Goal: Transaction & Acquisition: Purchase product/service

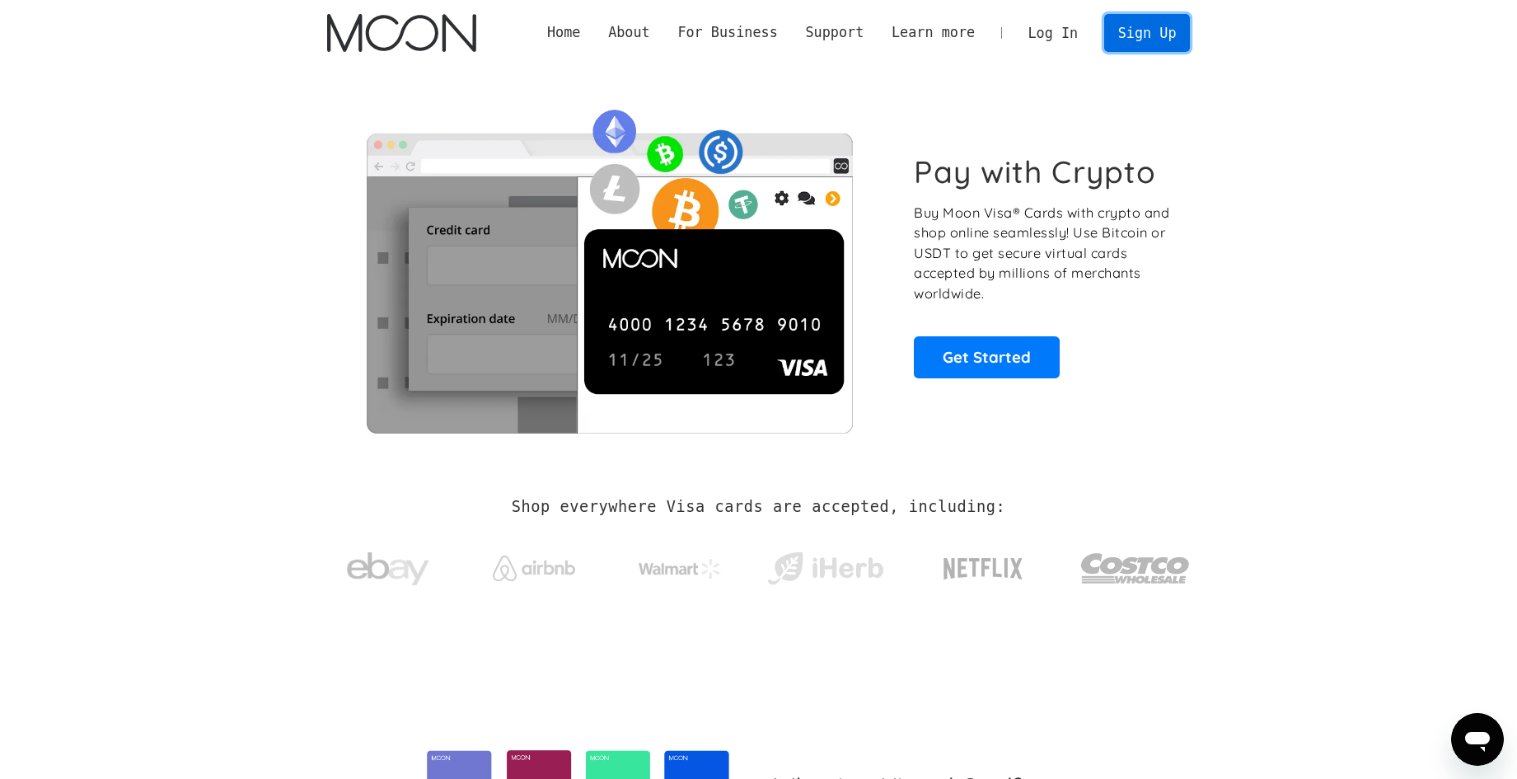
click at [1153, 26] on link "Sign Up" at bounding box center [1147, 32] width 86 height 37
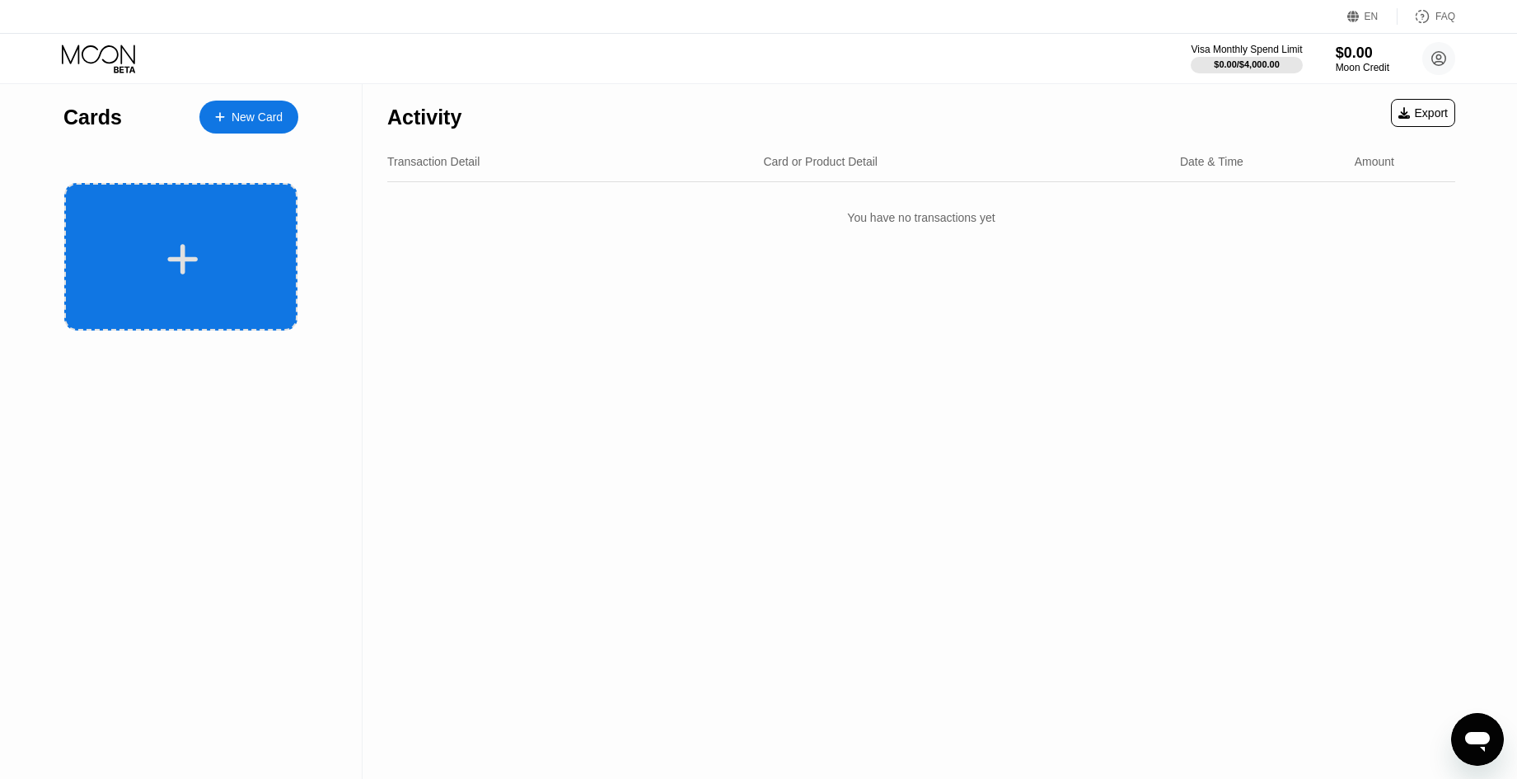
click at [193, 212] on div at bounding box center [180, 256] width 233 height 147
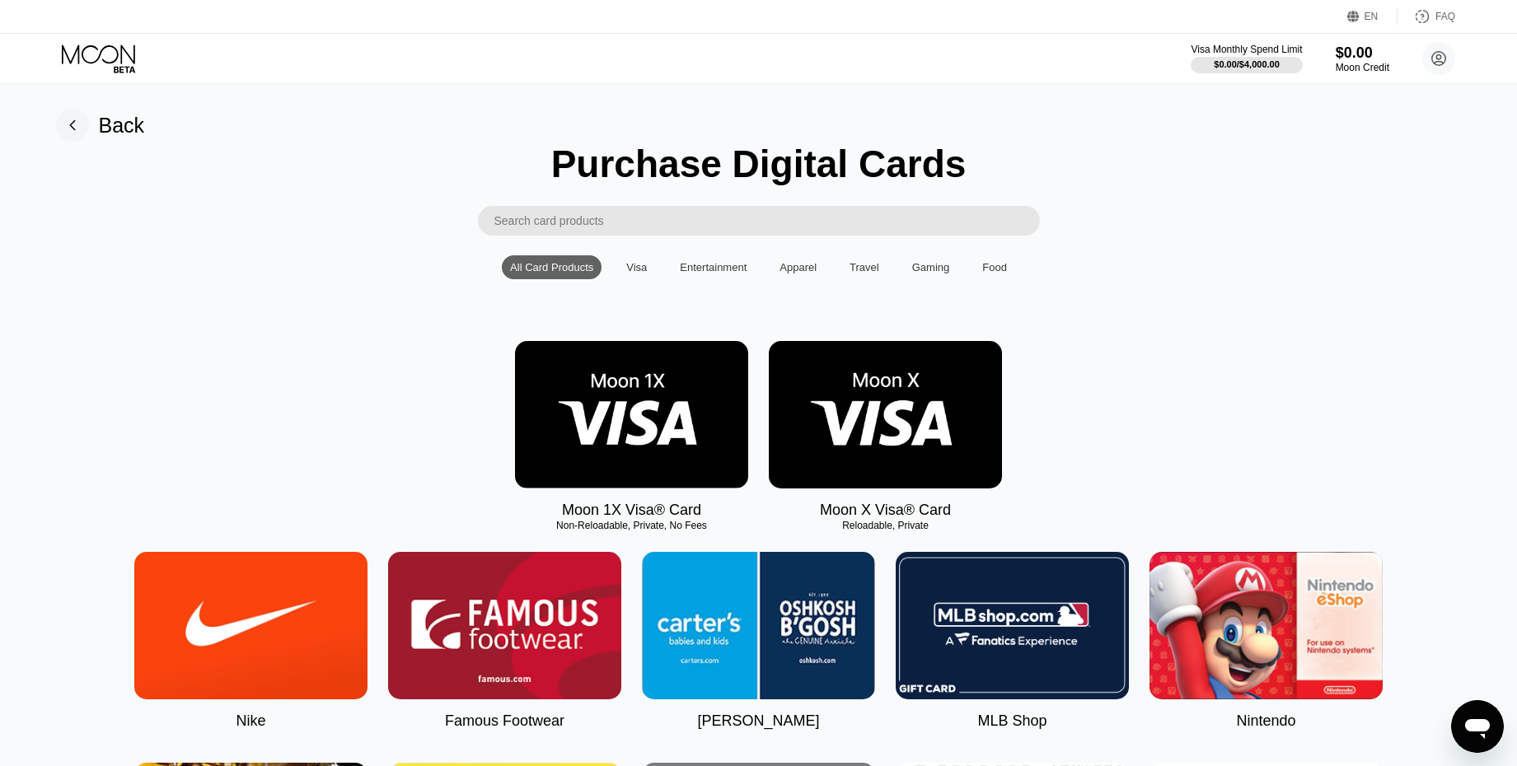
click at [849, 439] on img at bounding box center [885, 414] width 233 height 147
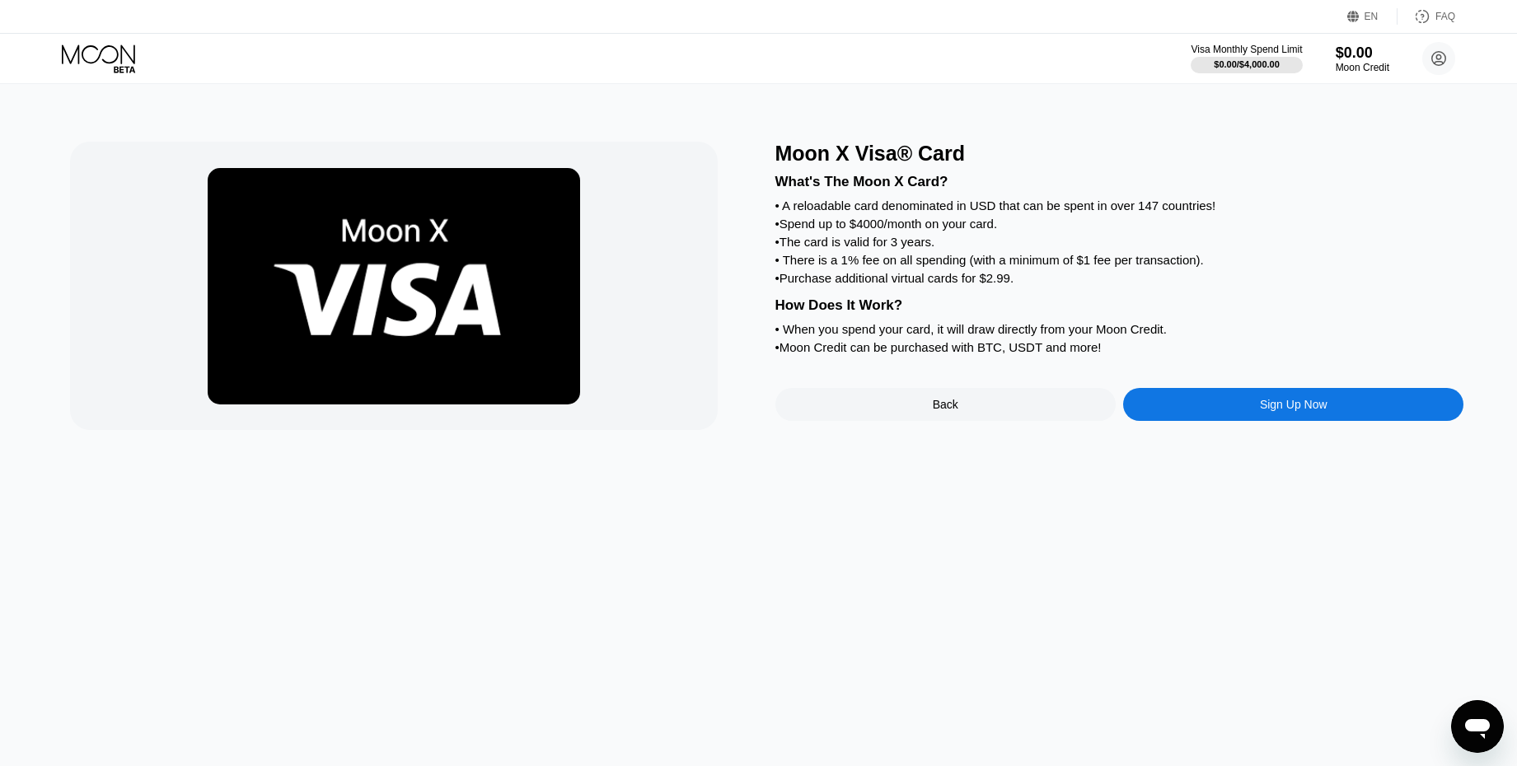
click at [952, 411] on div "Back" at bounding box center [946, 404] width 26 height 13
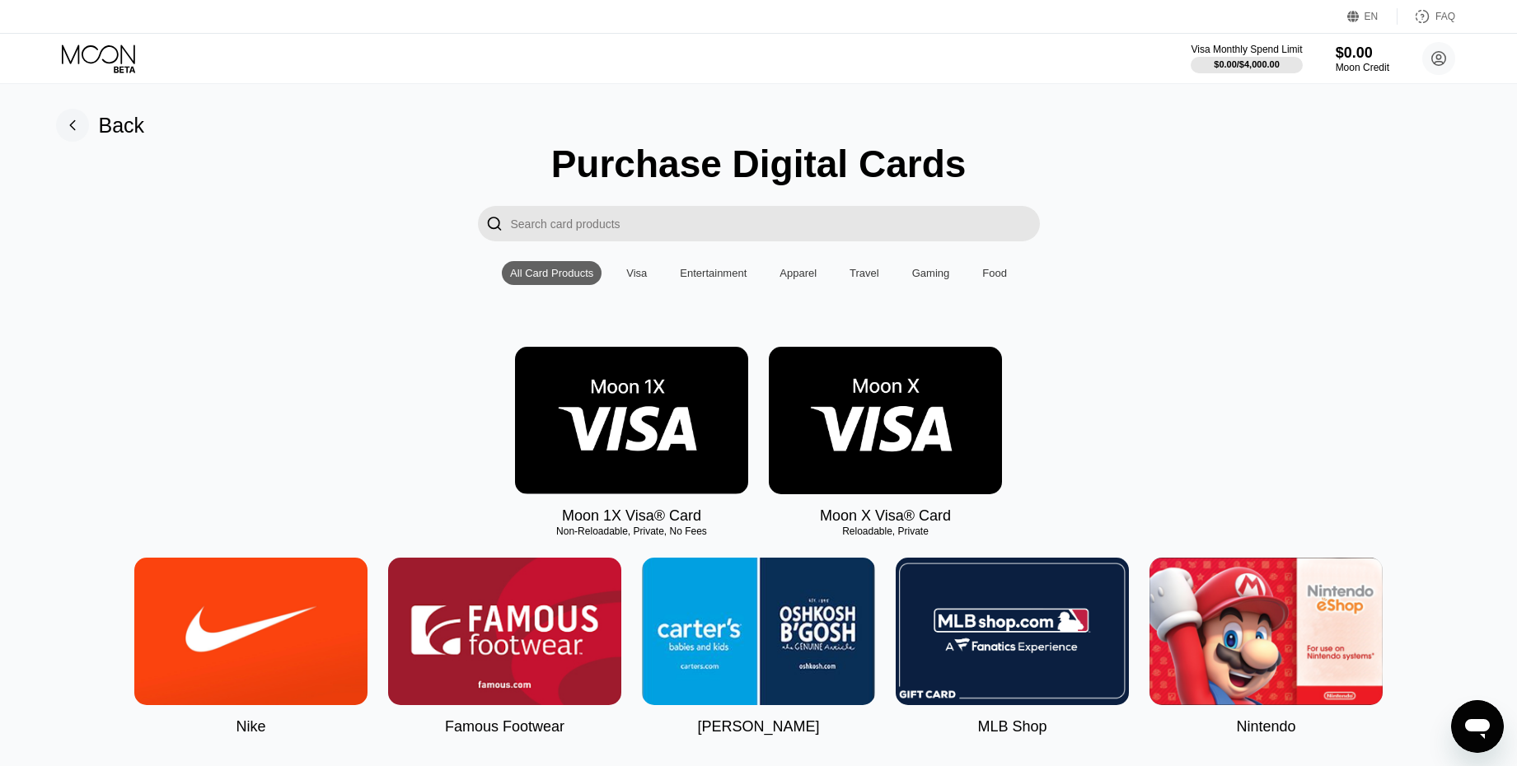
click at [619, 468] on img at bounding box center [631, 420] width 233 height 147
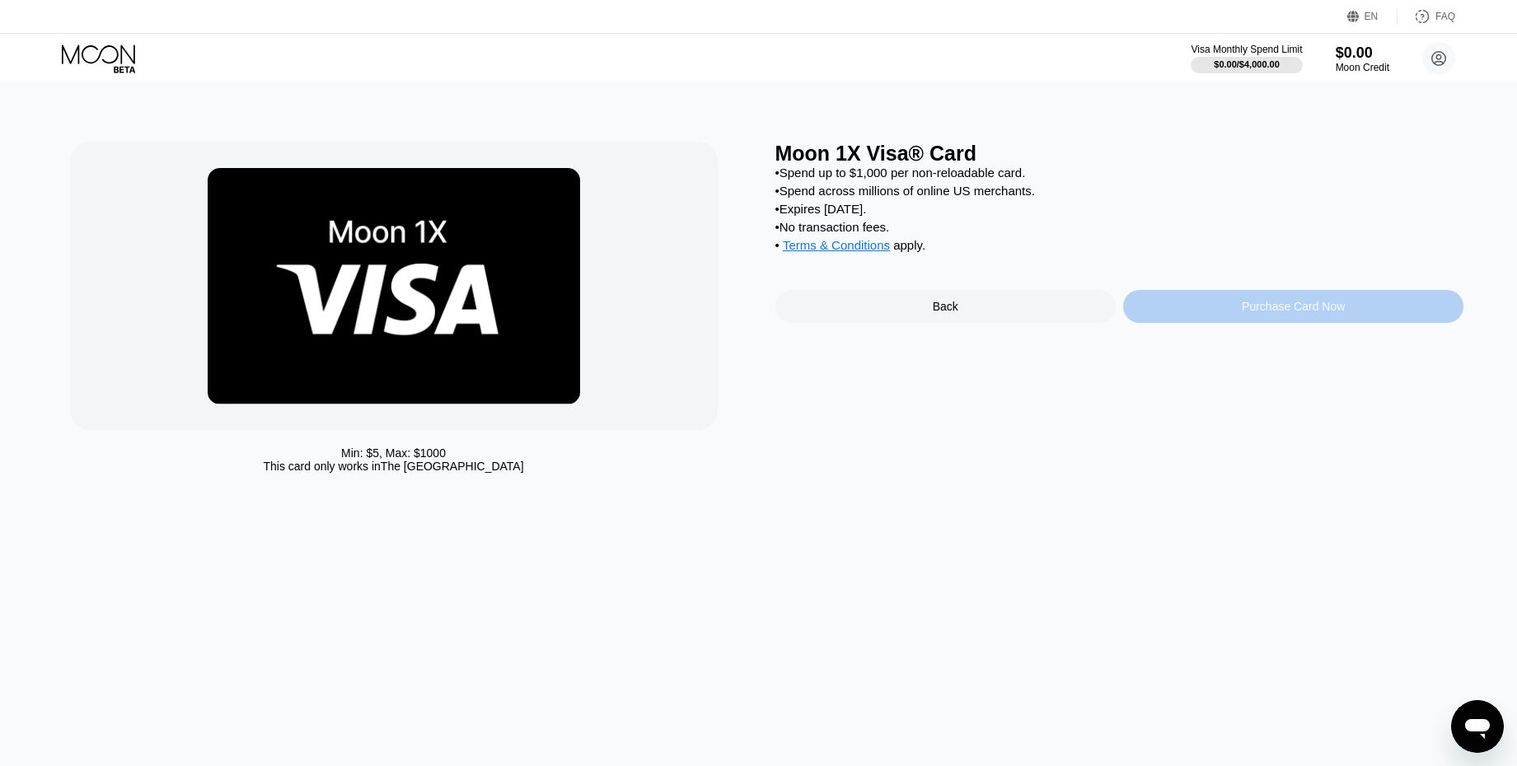
click at [1237, 323] on div "Purchase Card Now" at bounding box center [1293, 306] width 340 height 33
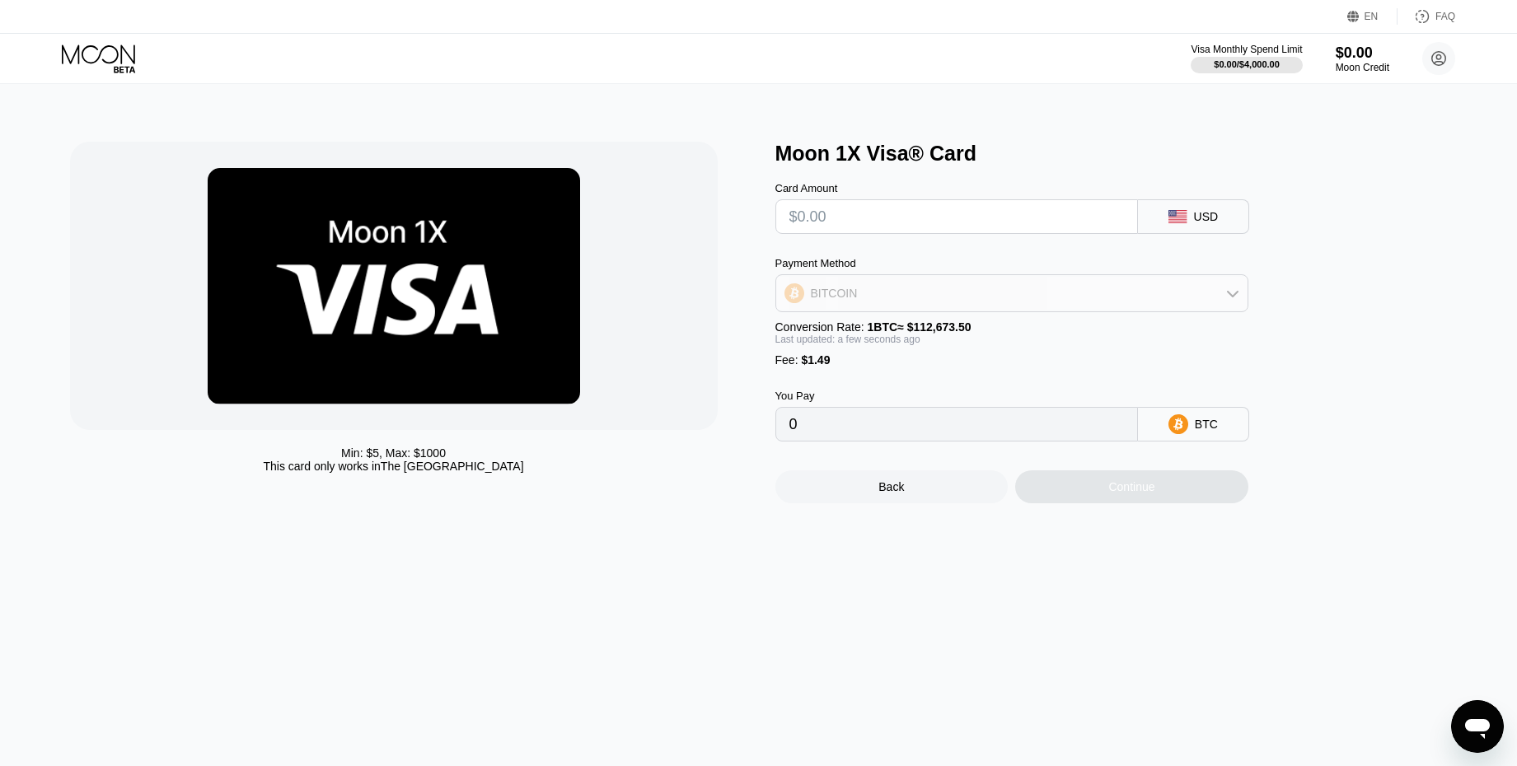
click at [892, 310] on div "BITCOIN" at bounding box center [1011, 293] width 471 height 33
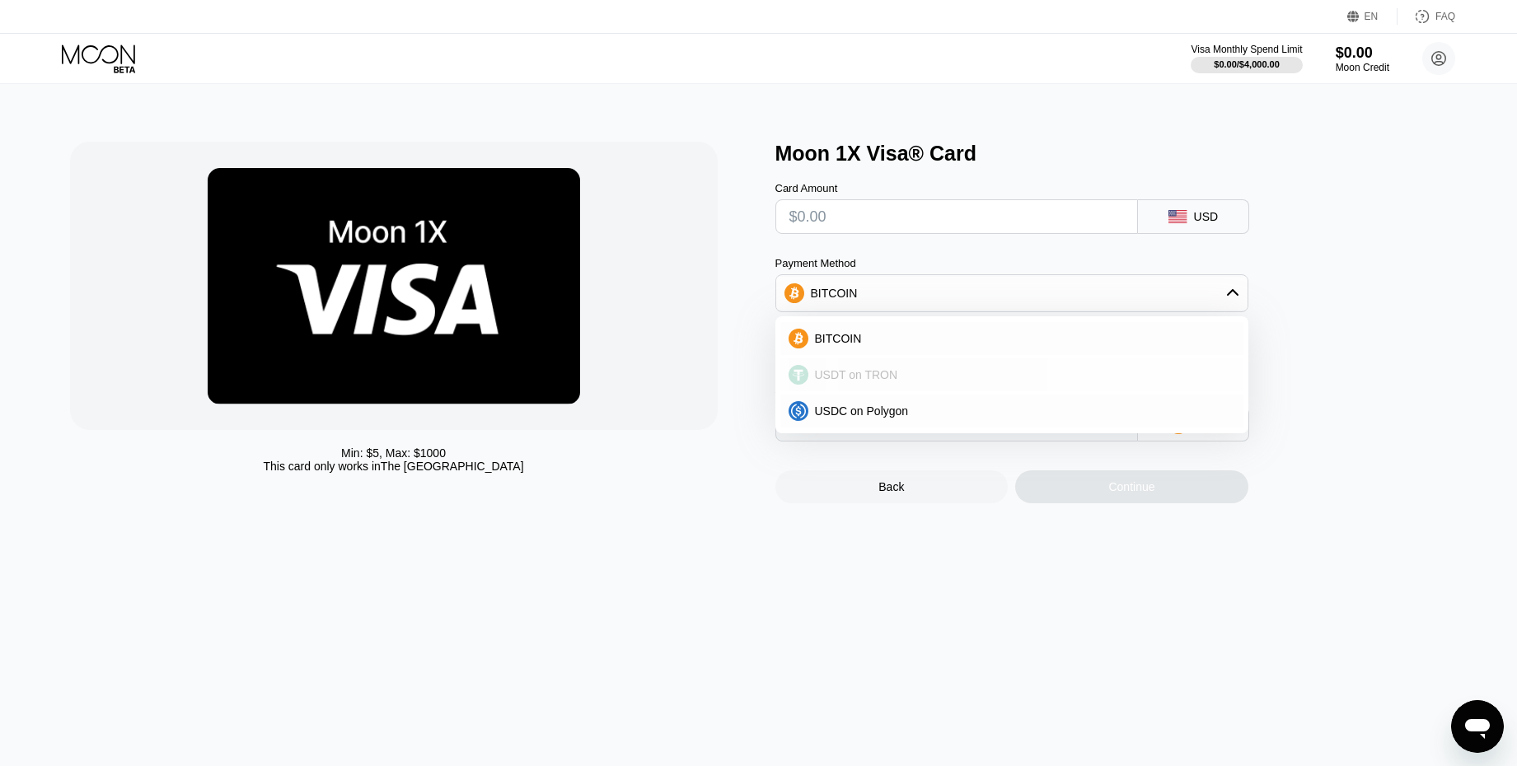
click at [834, 381] on span "USDT on TRON" at bounding box center [856, 374] width 83 height 13
type input "0.00"
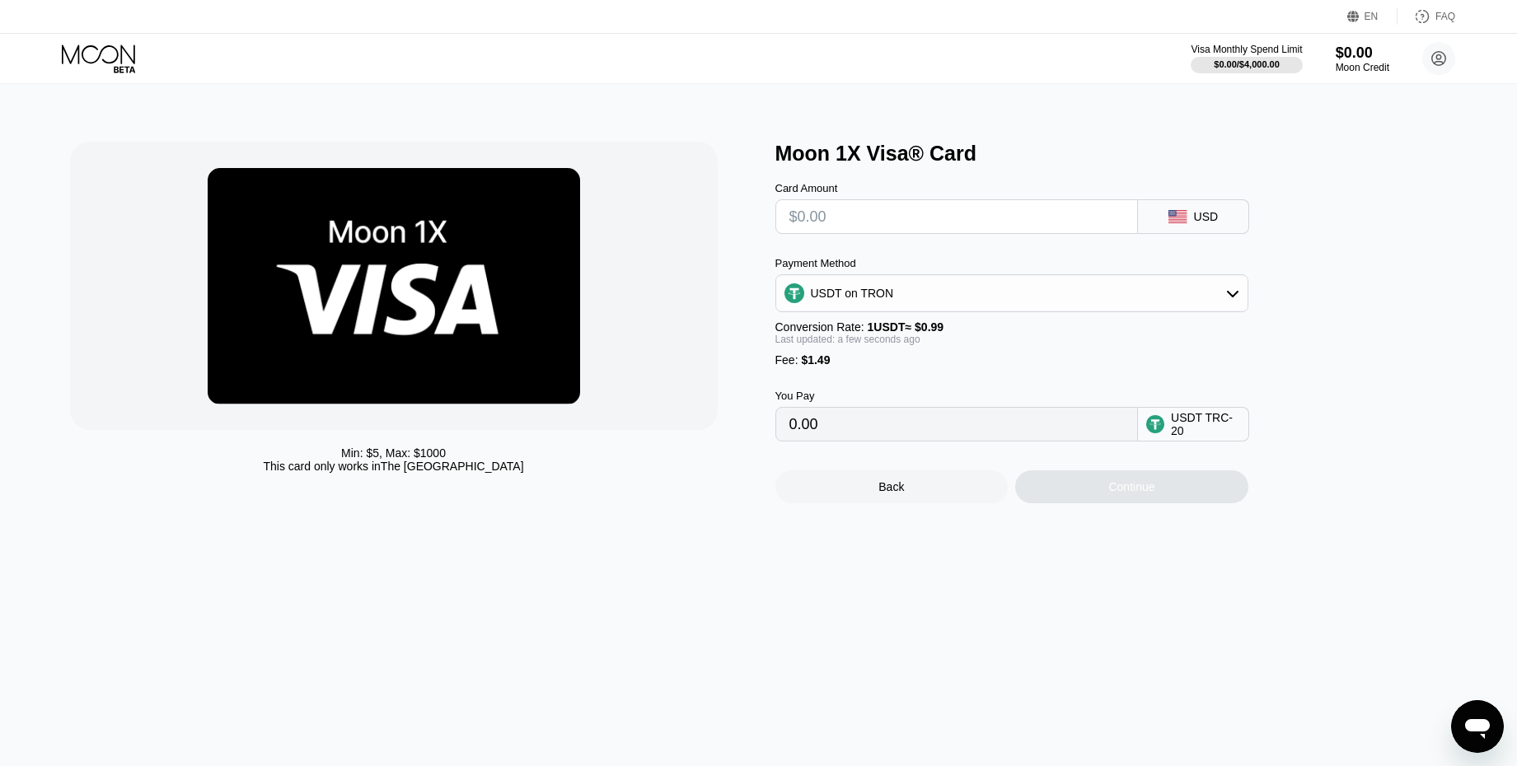
click at [848, 319] on div "Payment Method USDT on TRON Conversion Rate: 1 USDT ≈ $0.99 Last updated: a few…" at bounding box center [1011, 312] width 473 height 110
click at [853, 298] on div "USDT on TRON" at bounding box center [852, 293] width 83 height 13
click at [825, 381] on span "USDT on TRON" at bounding box center [856, 374] width 83 height 13
click at [825, 227] on input "text" at bounding box center [956, 216] width 334 height 33
type input "$1"
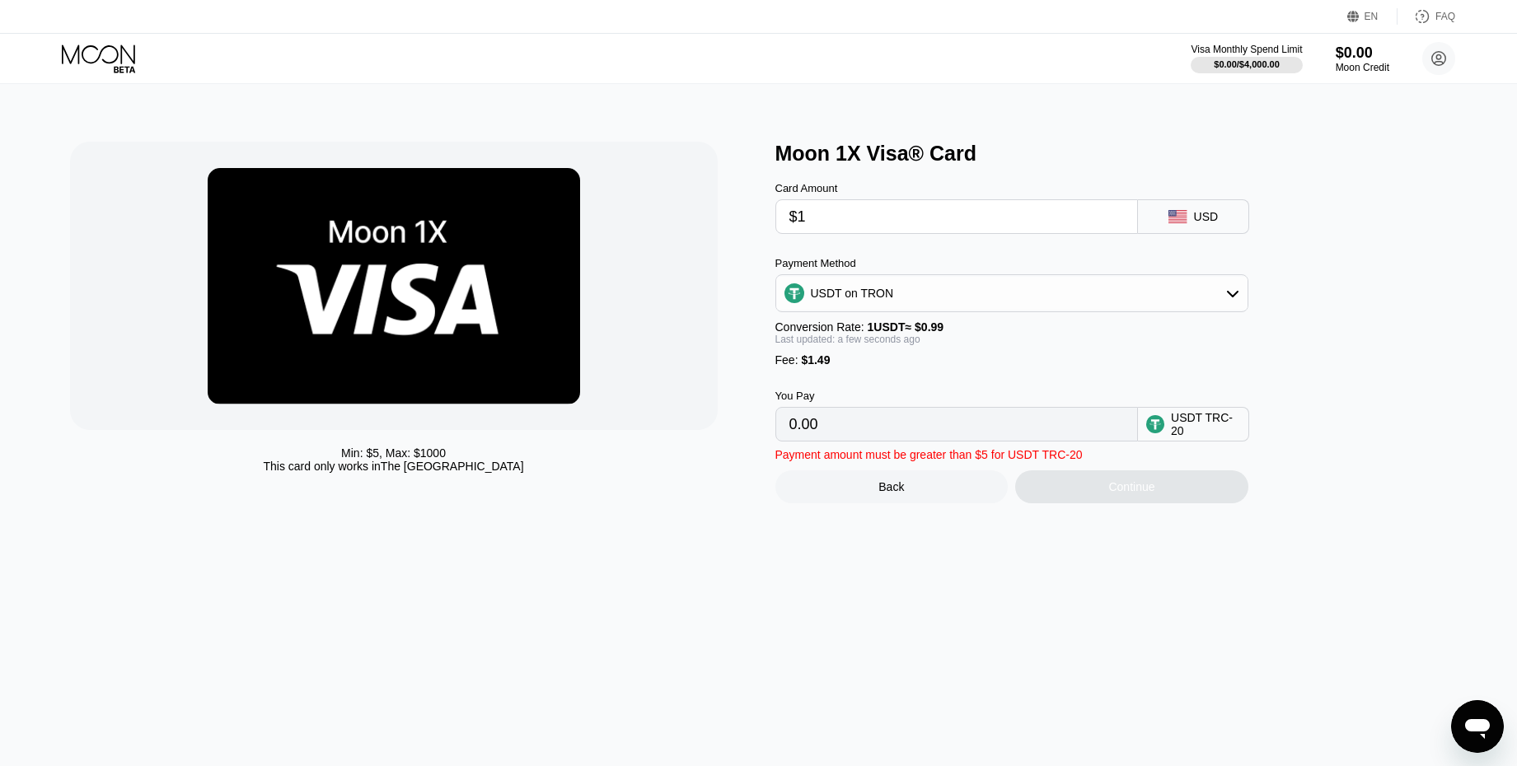
type input "2.52"
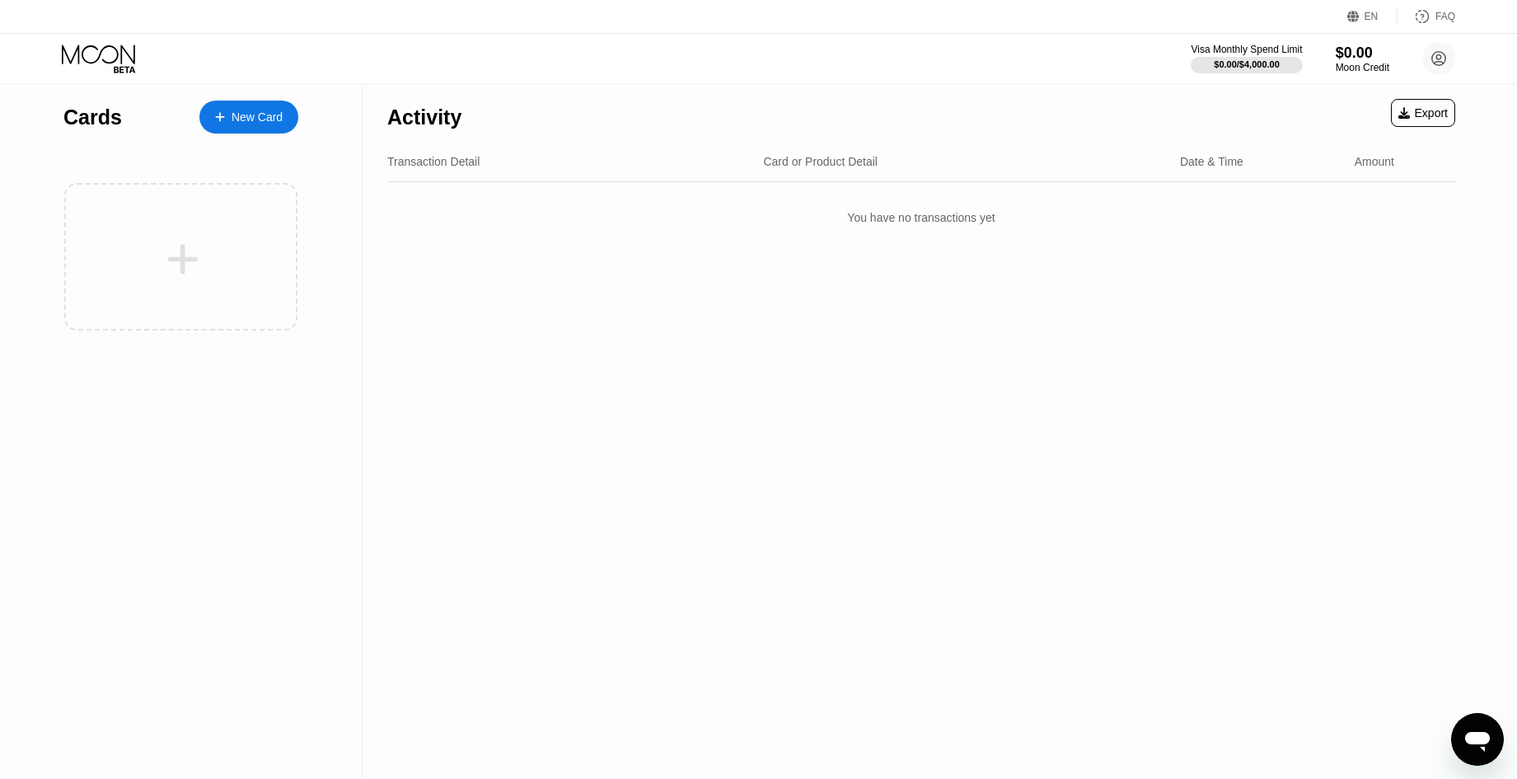
click at [162, 176] on div at bounding box center [180, 256] width 235 height 180
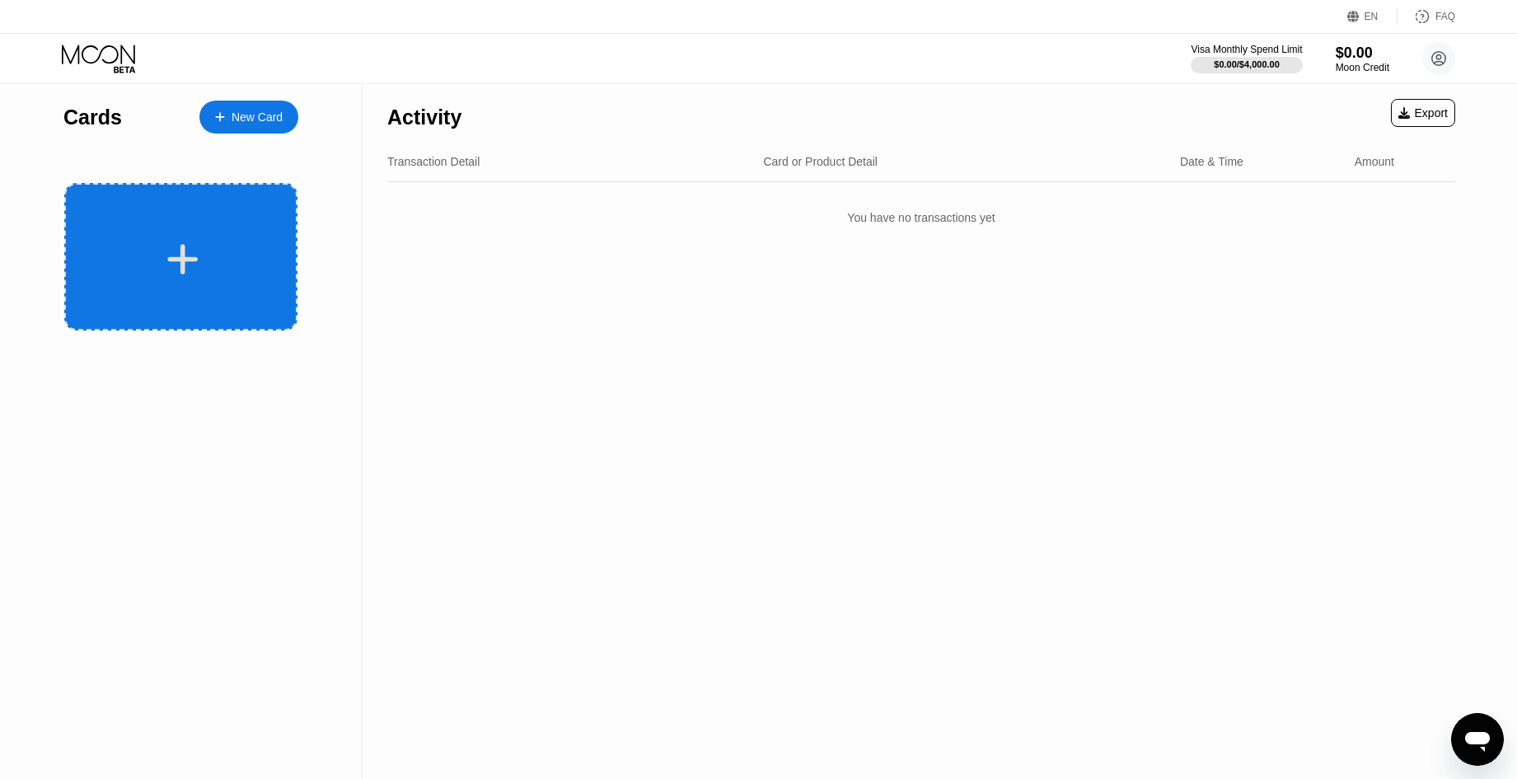
click at [146, 194] on div at bounding box center [180, 256] width 233 height 147
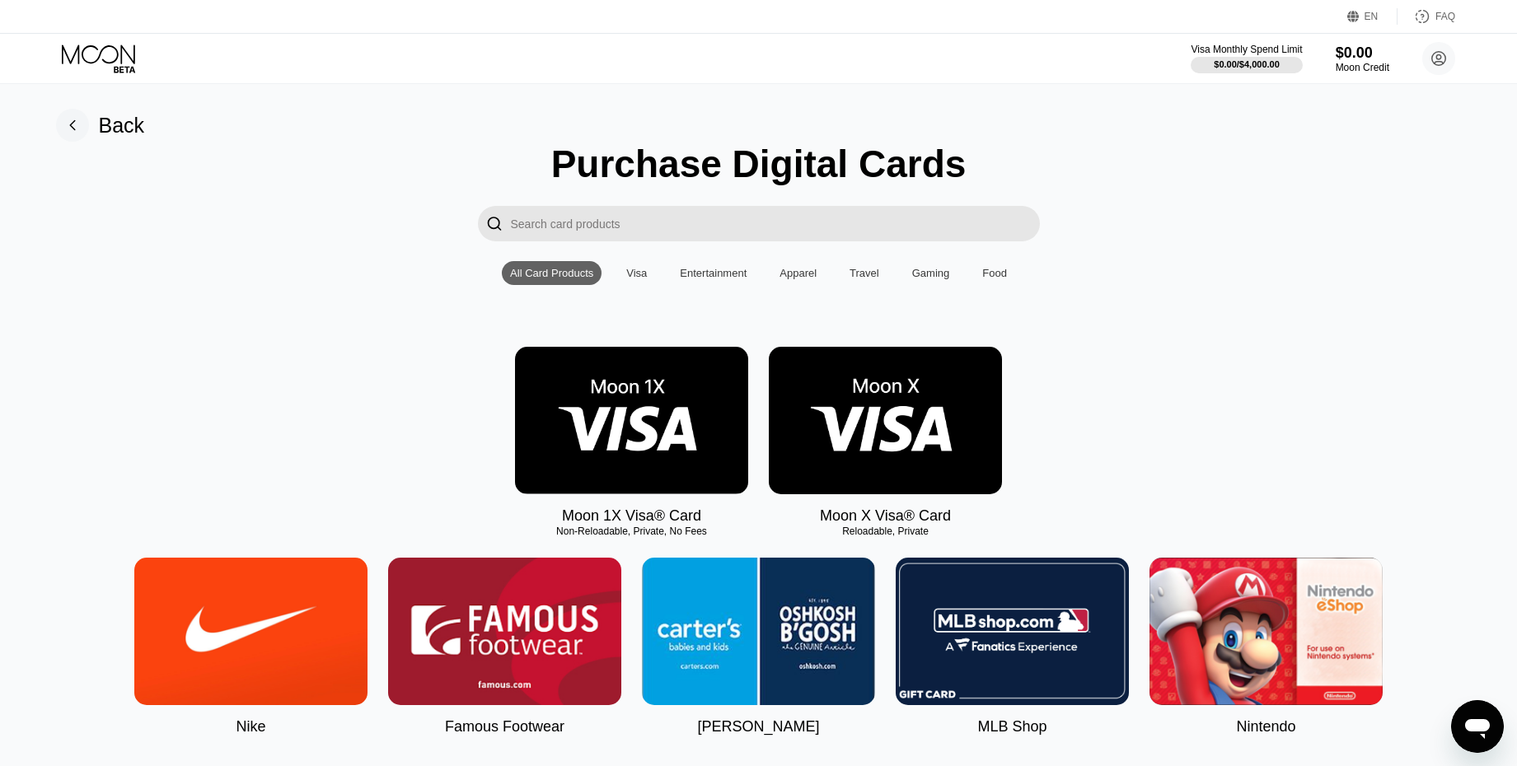
click at [835, 441] on img at bounding box center [885, 420] width 233 height 147
click at [848, 451] on img at bounding box center [885, 420] width 233 height 147
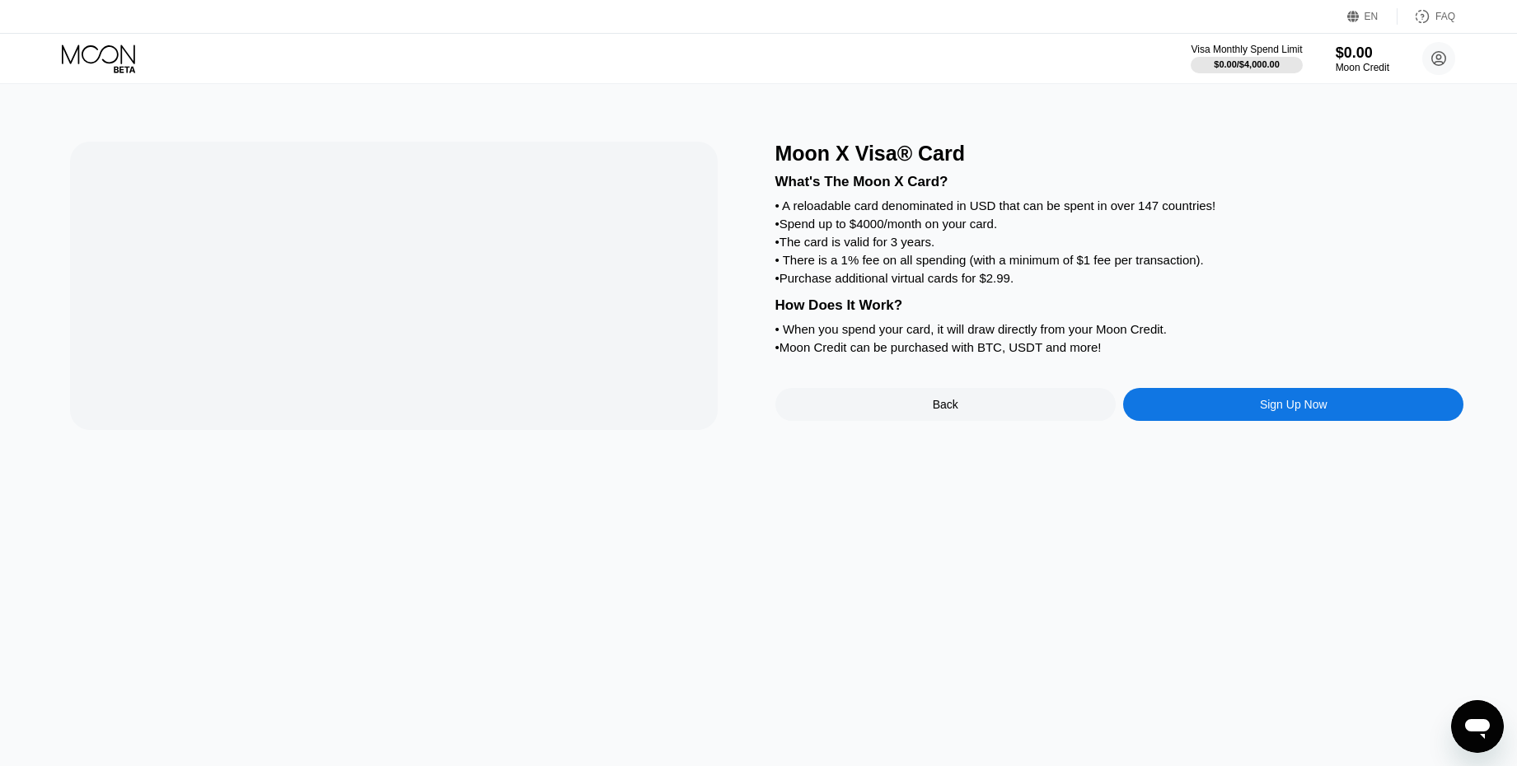
drag, startPoint x: 816, startPoint y: 526, endPoint x: 865, endPoint y: 376, distance: 157.9
click at [865, 354] on div "• Moon Credit can be purchased with BTC, USDT and more!" at bounding box center [1119, 347] width 689 height 14
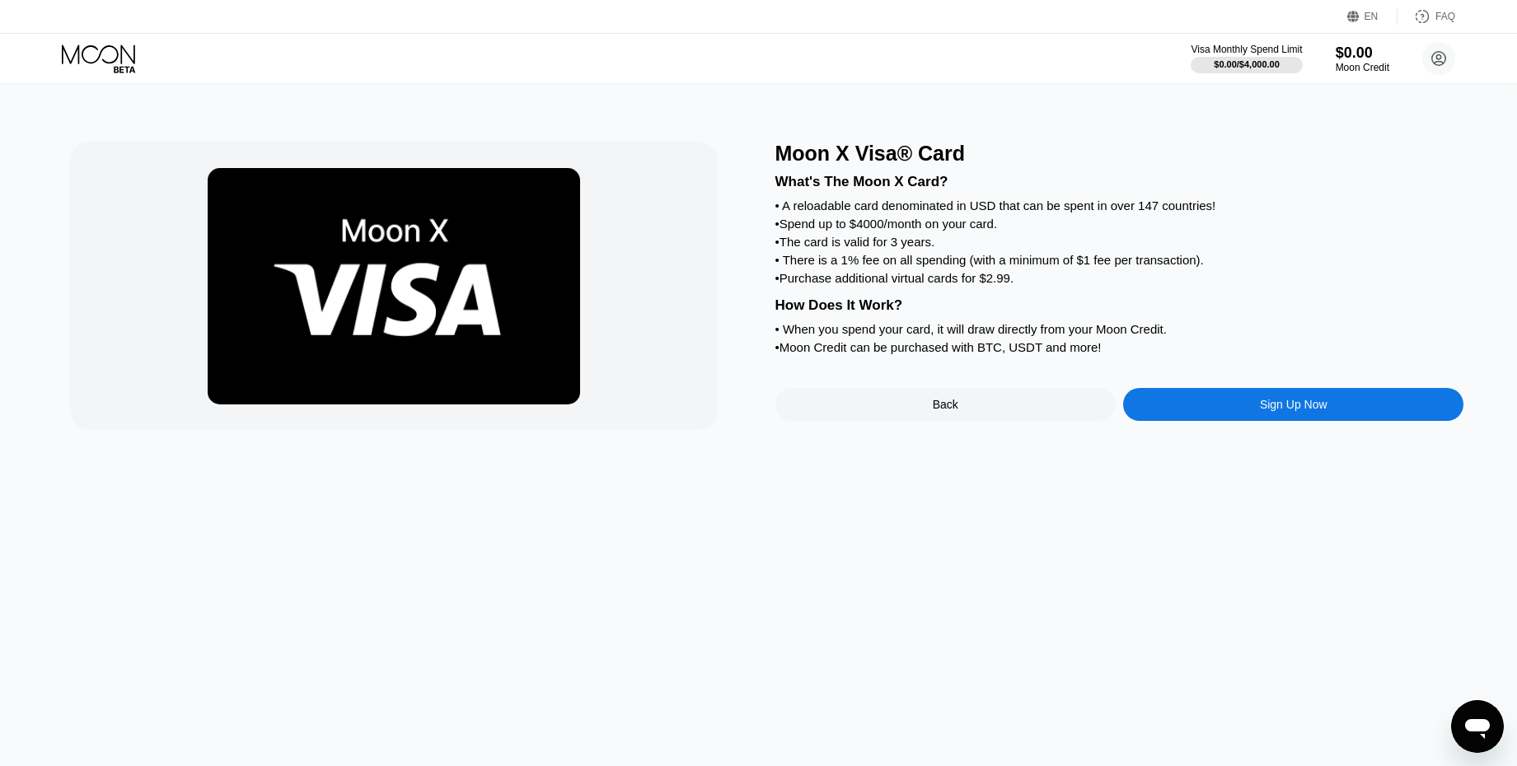
click at [1158, 421] on div "Sign Up Now" at bounding box center [1293, 404] width 340 height 33
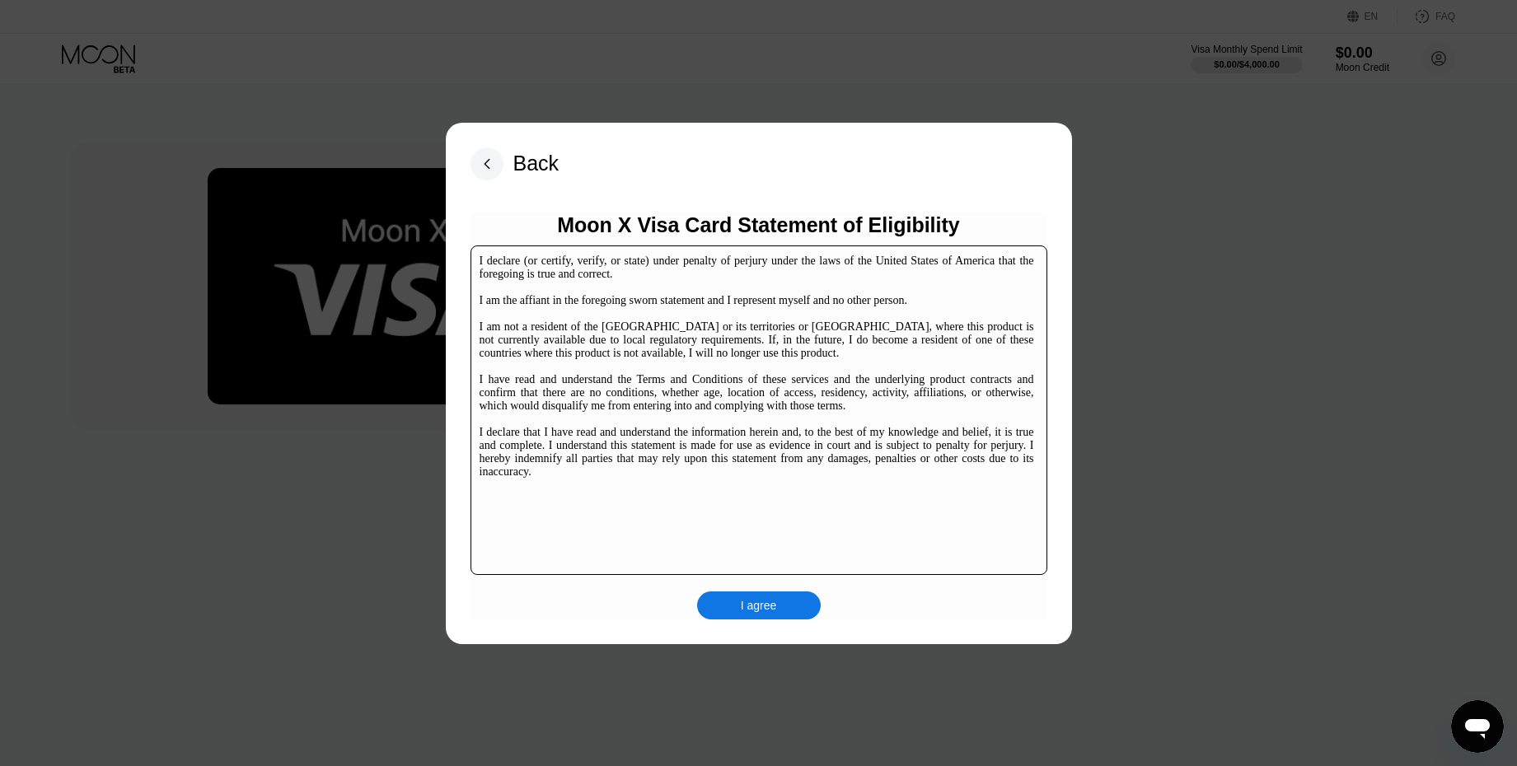
click at [736, 610] on div "I agree" at bounding box center [759, 606] width 124 height 28
click at [726, 603] on div "I agree" at bounding box center [759, 606] width 124 height 28
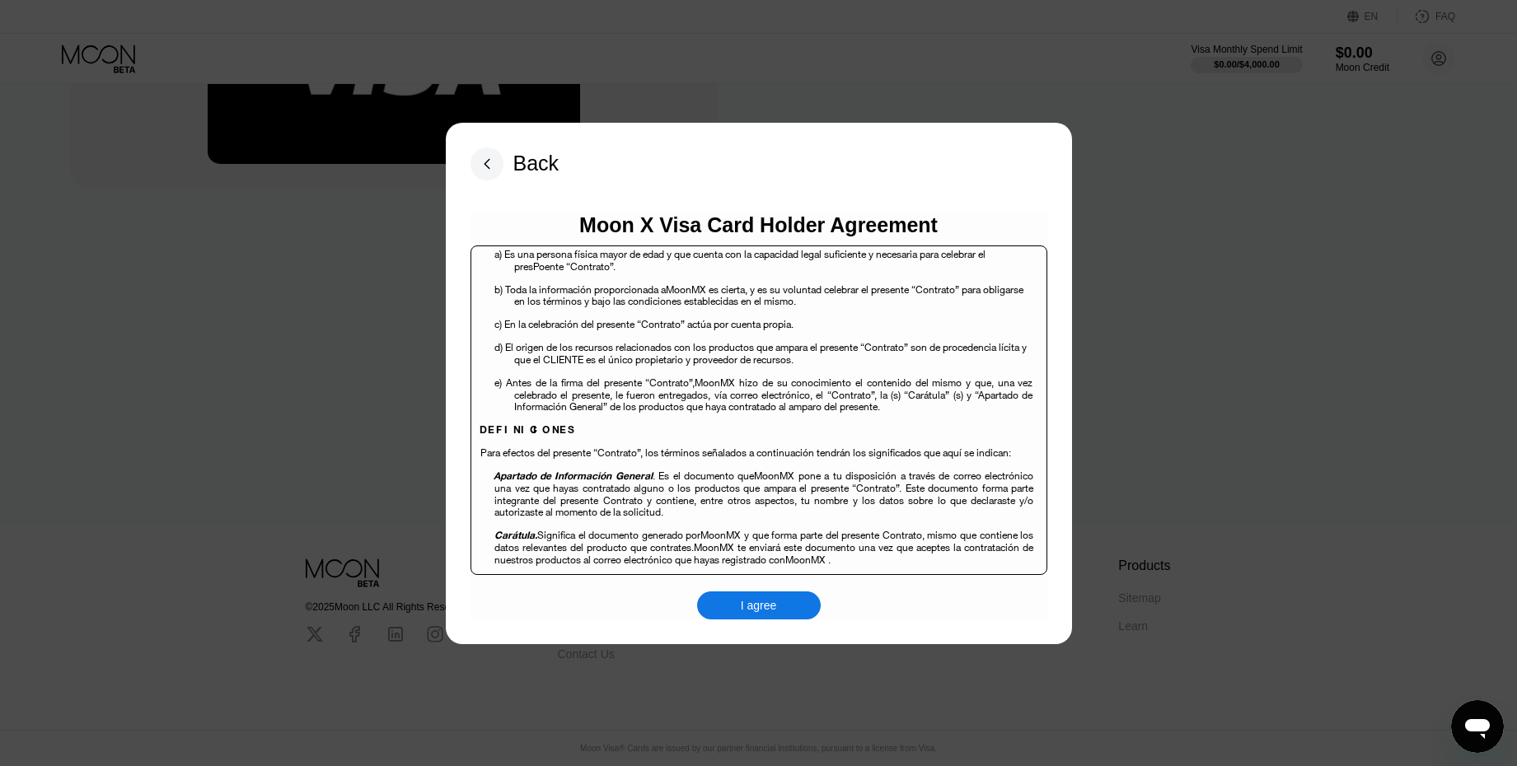
scroll to position [741, 0]
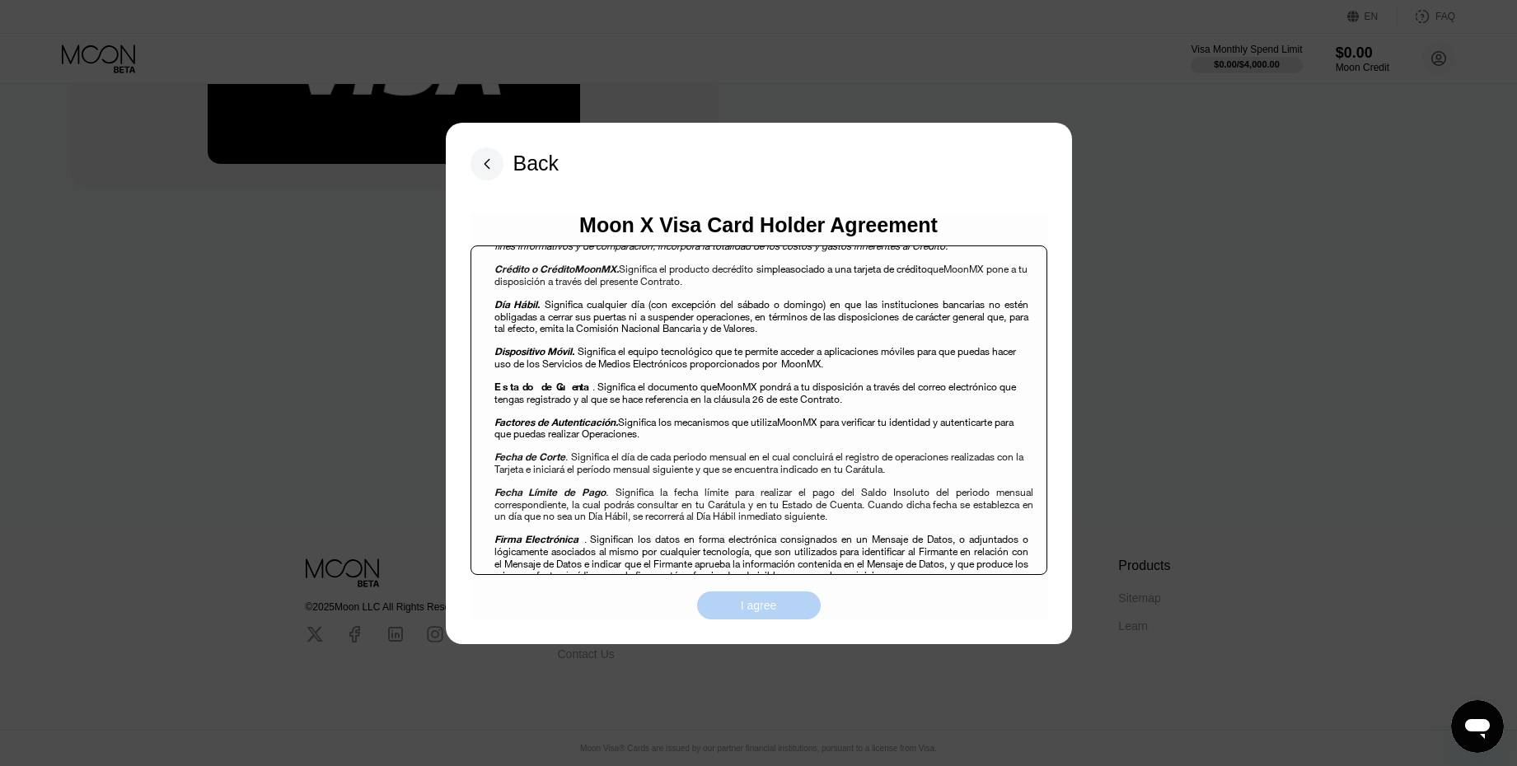
click at [735, 601] on div "I agree" at bounding box center [759, 606] width 124 height 28
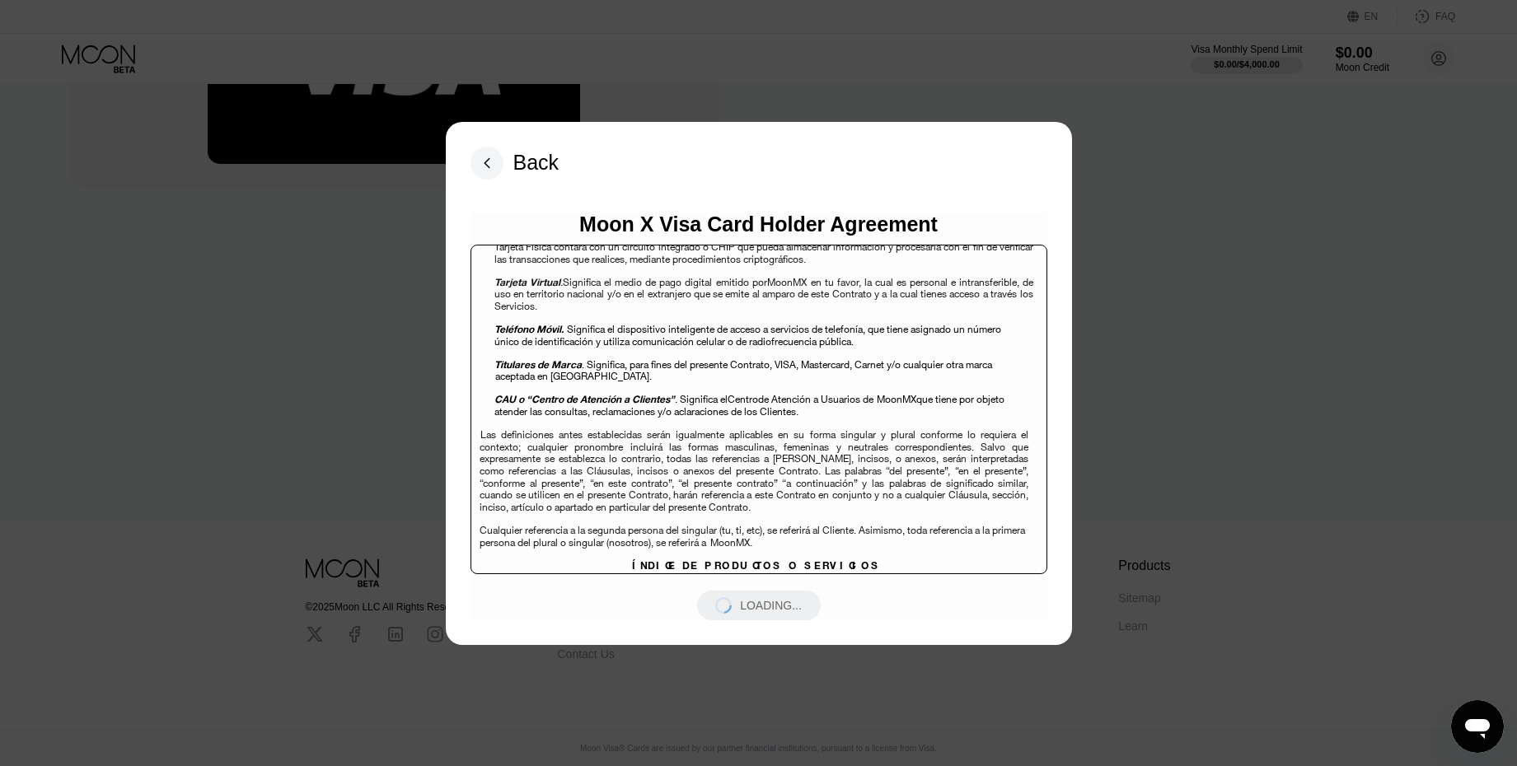
scroll to position [3048, 0]
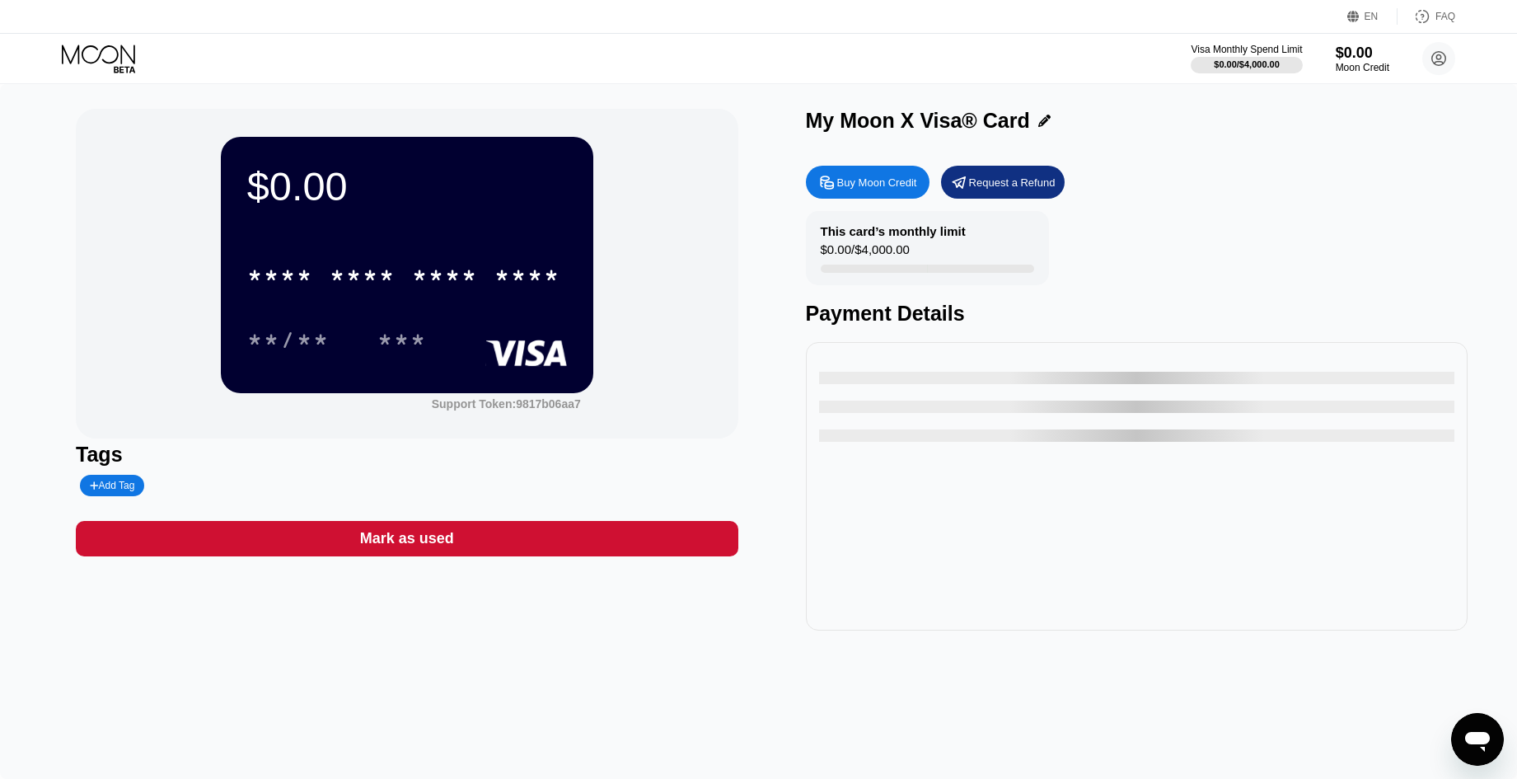
scroll to position [82, 0]
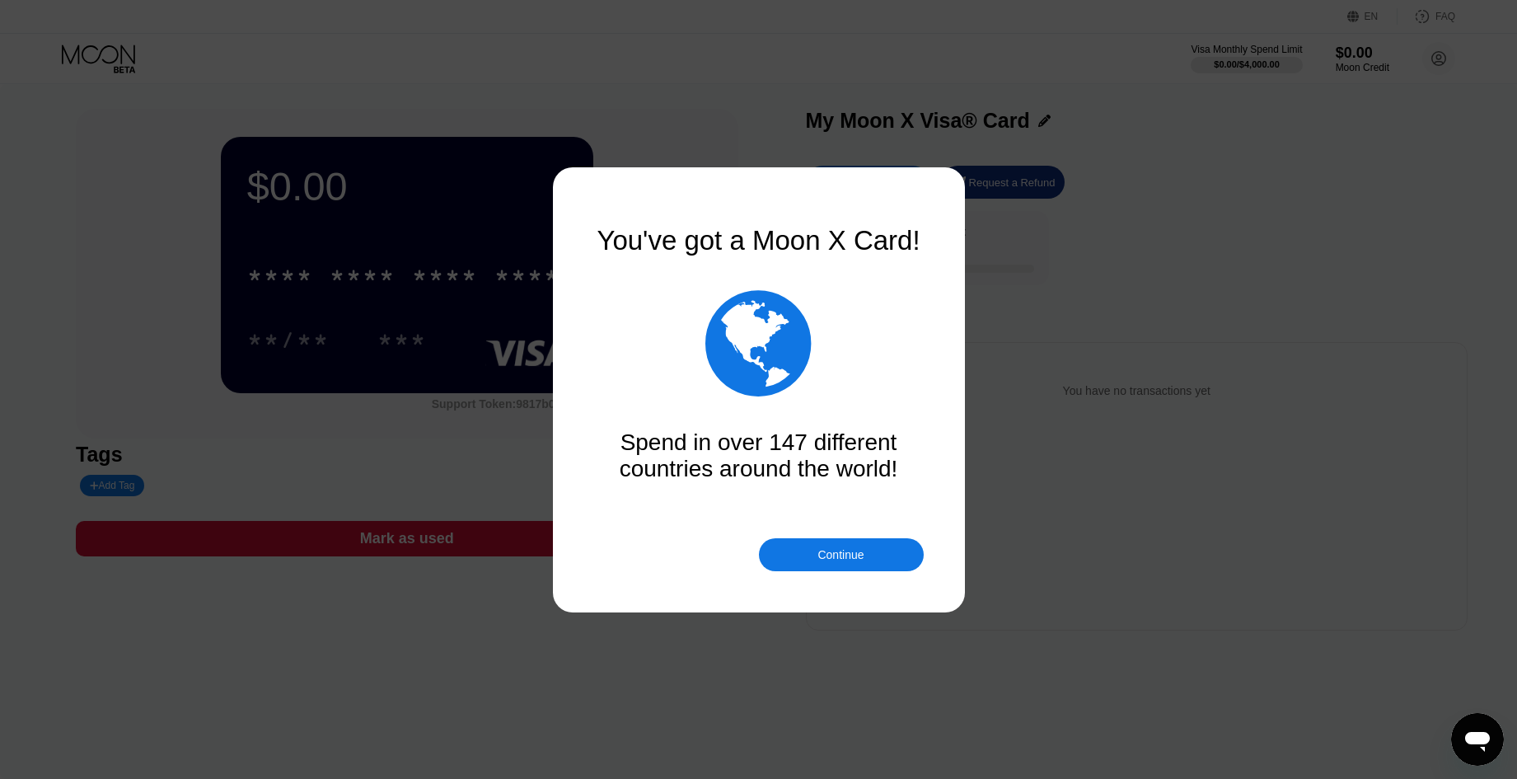
click at [832, 559] on div "Continue" at bounding box center [840, 554] width 46 height 13
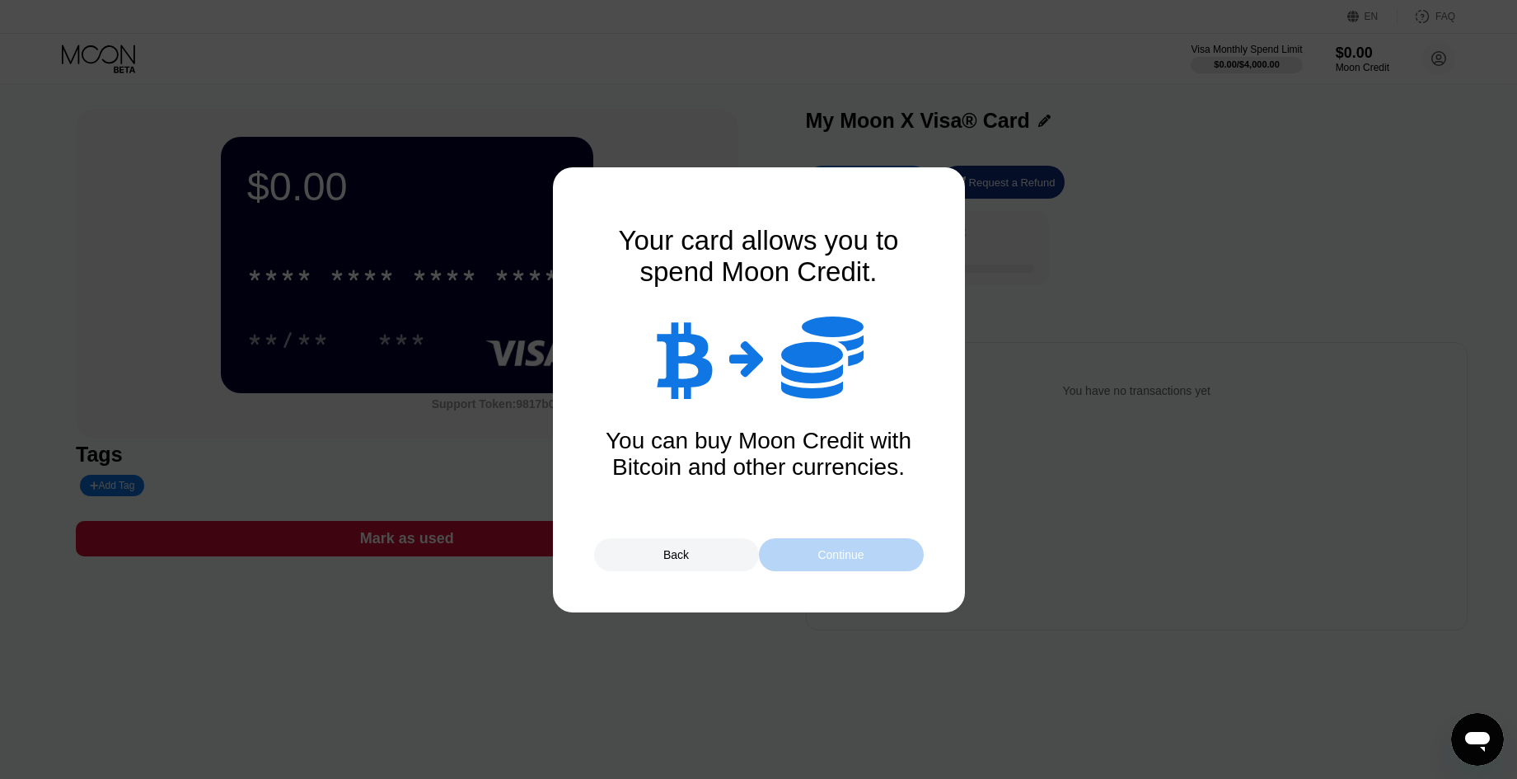
click at [847, 549] on div "Continue" at bounding box center [840, 554] width 46 height 13
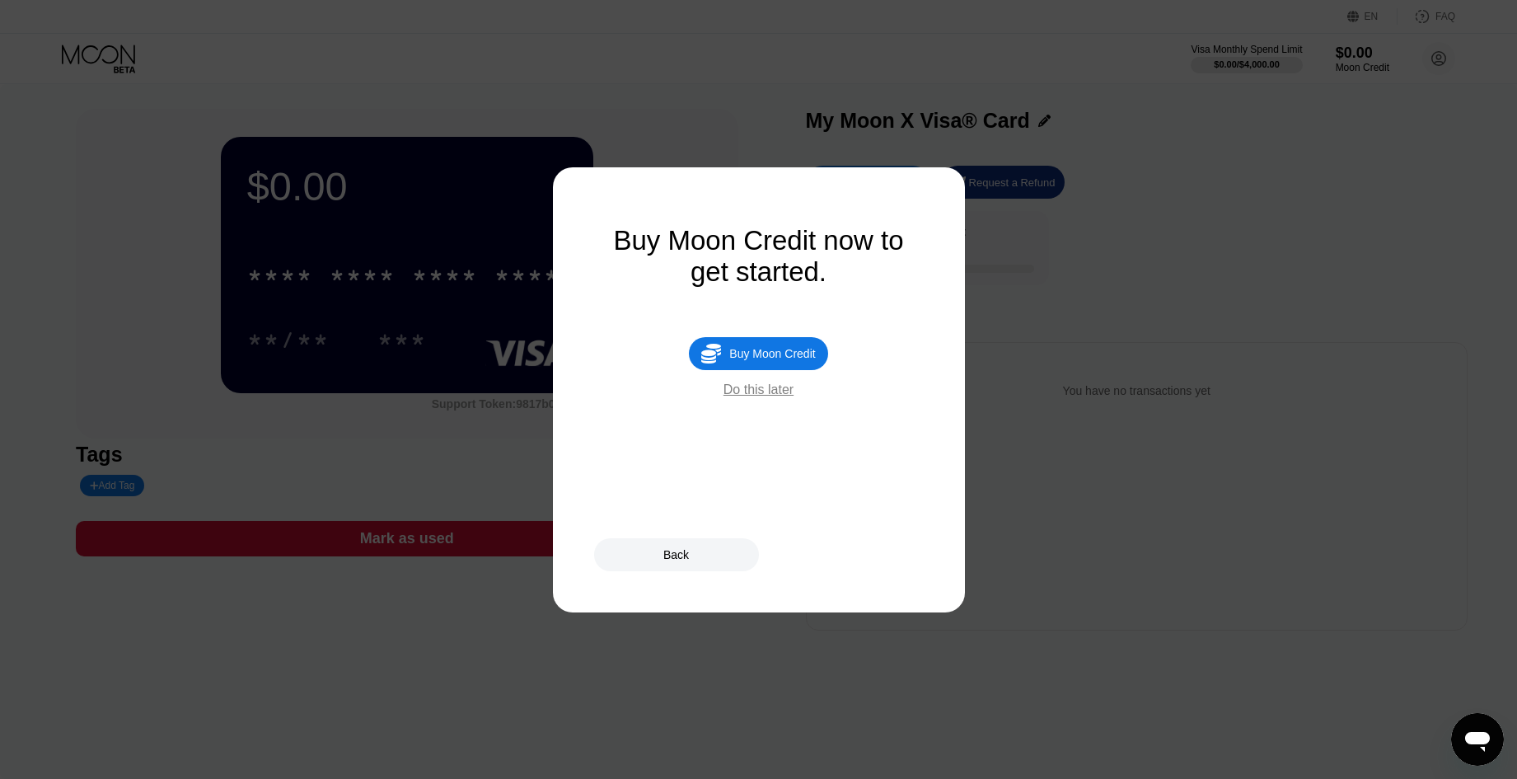
click at [777, 357] on div "Buy Moon Credit" at bounding box center [772, 353] width 86 height 13
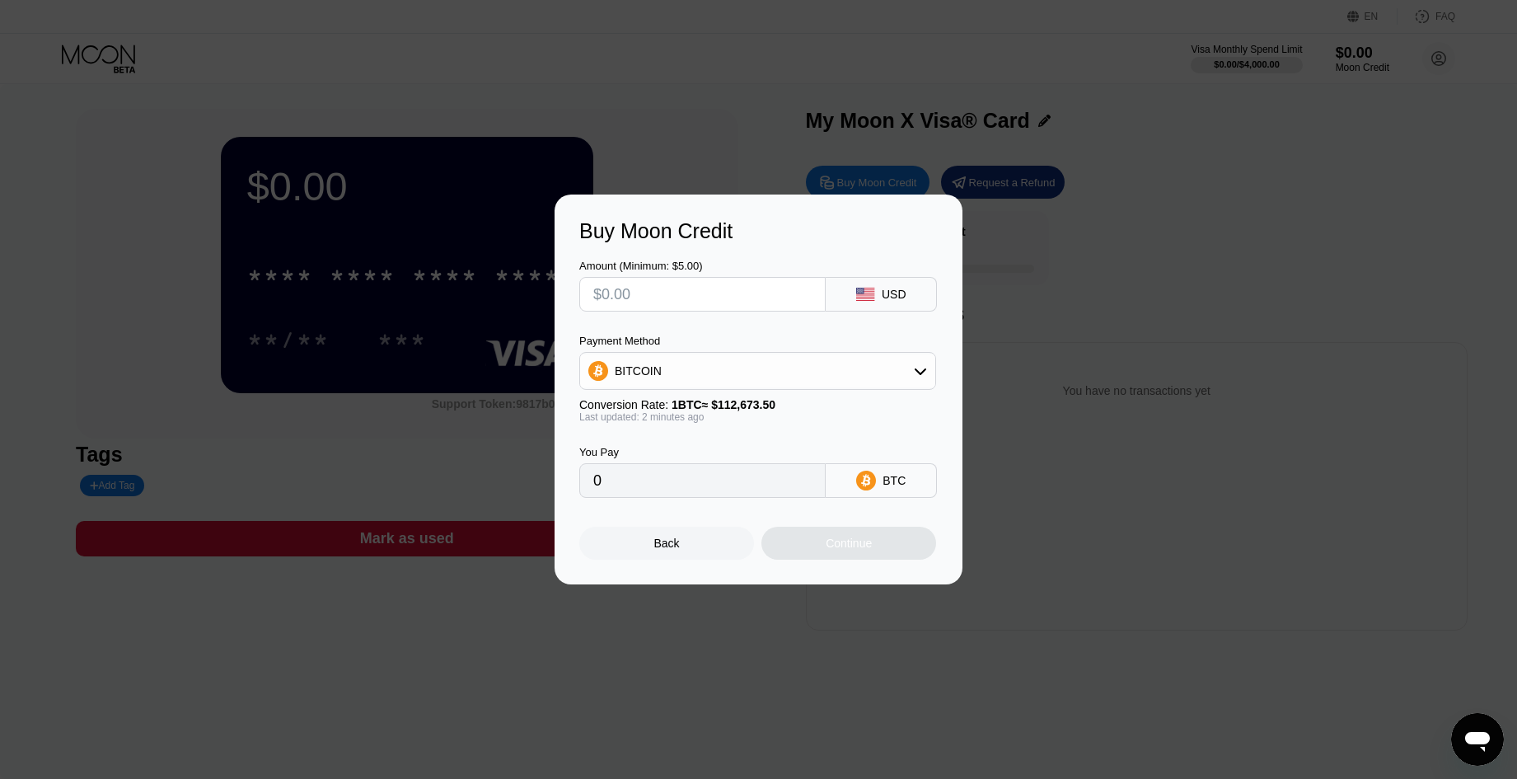
click at [659, 385] on div "BITCOIN" at bounding box center [757, 370] width 355 height 33
click at [646, 444] on div "USDT on TRON" at bounding box center [757, 452] width 347 height 33
type input "0.00"
click at [664, 297] on input "text" at bounding box center [702, 294] width 218 height 33
type input "$90"
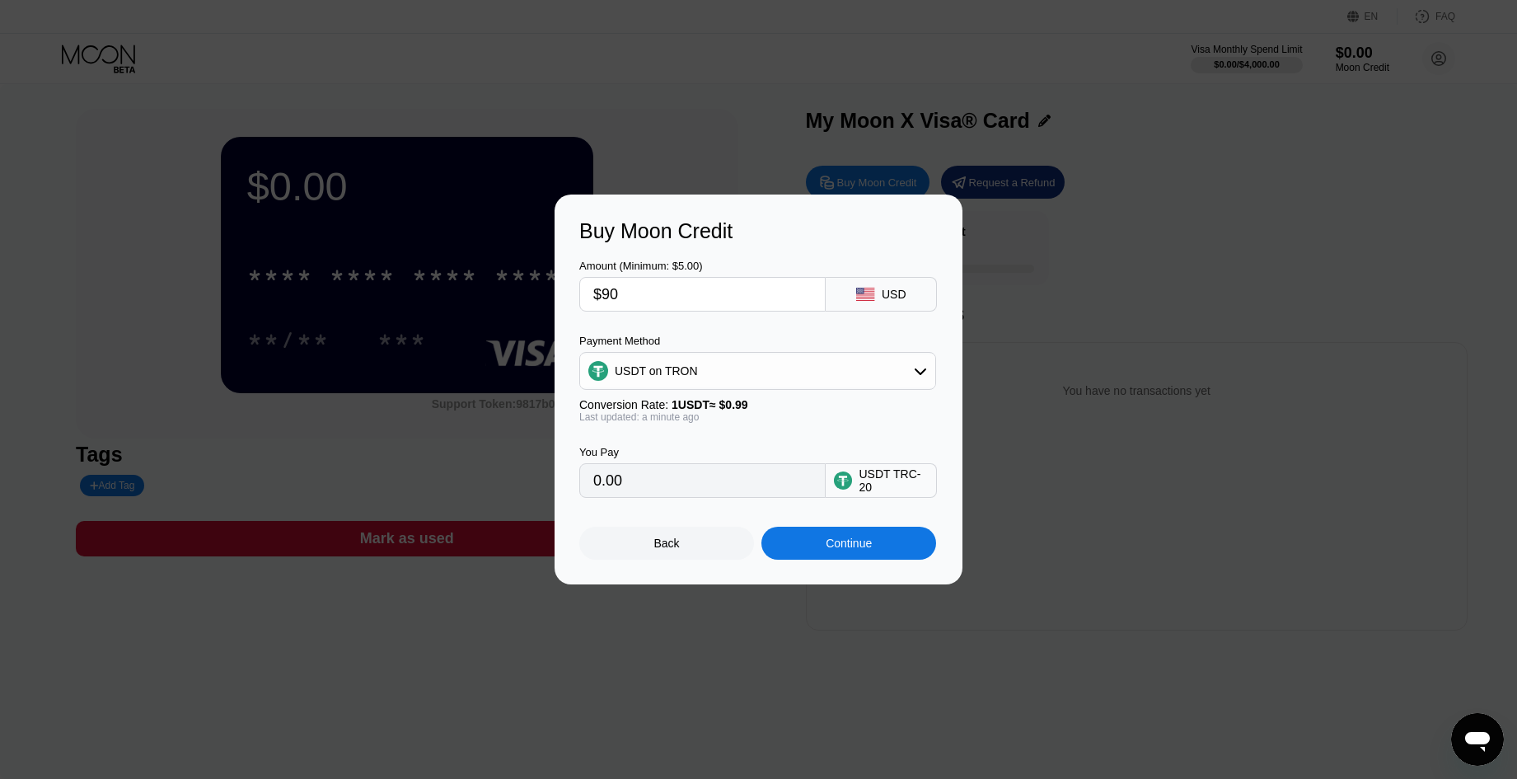
type input "90.91"
type input "$90"
click at [814, 551] on div "Continue" at bounding box center [848, 542] width 175 height 33
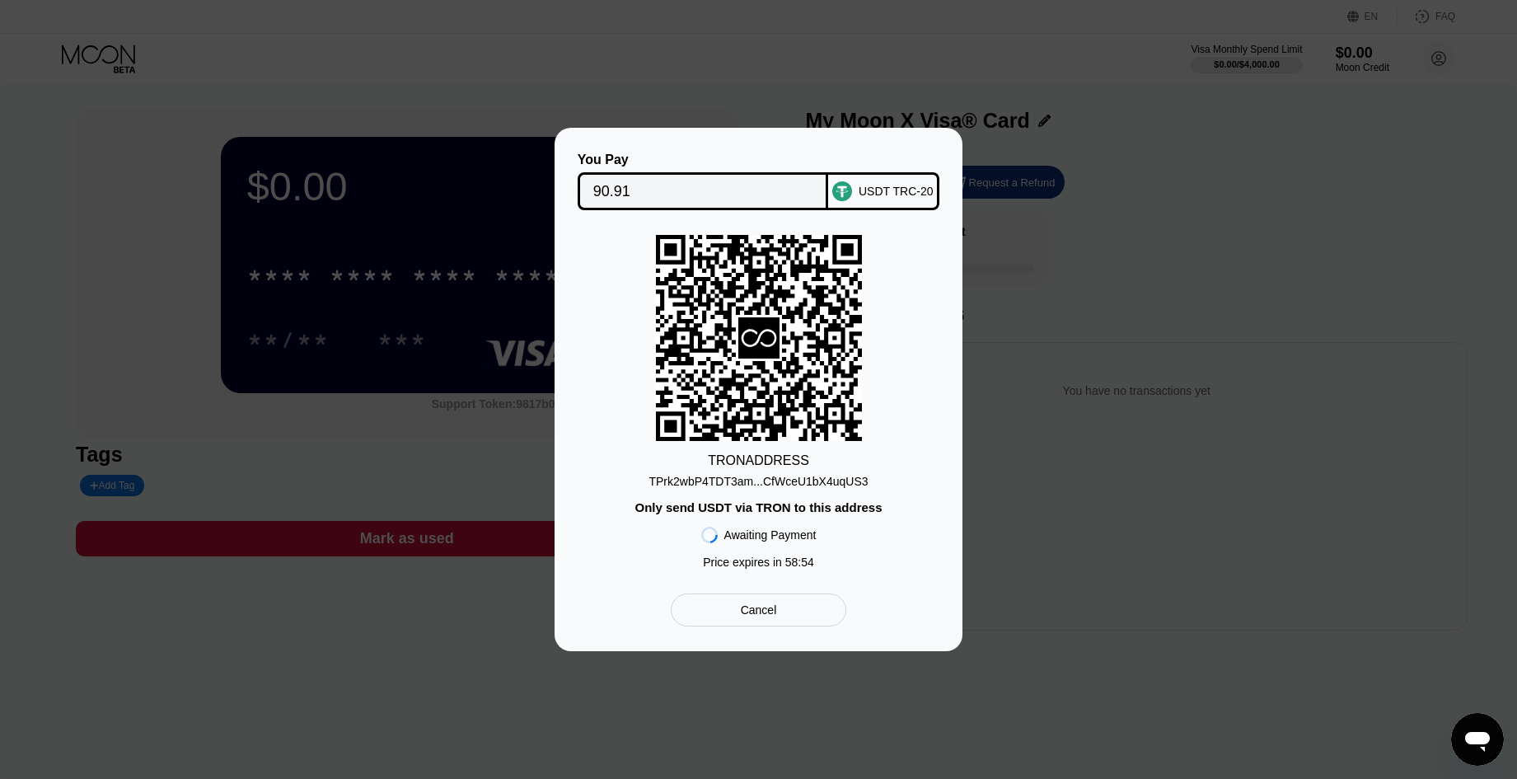
click at [723, 486] on div "TPrk2wbP4TDT3am...CfWceU1bX4uqUS3" at bounding box center [757, 481] width 219 height 13
click at [741, 610] on div "Cancel" at bounding box center [759, 609] width 36 height 15
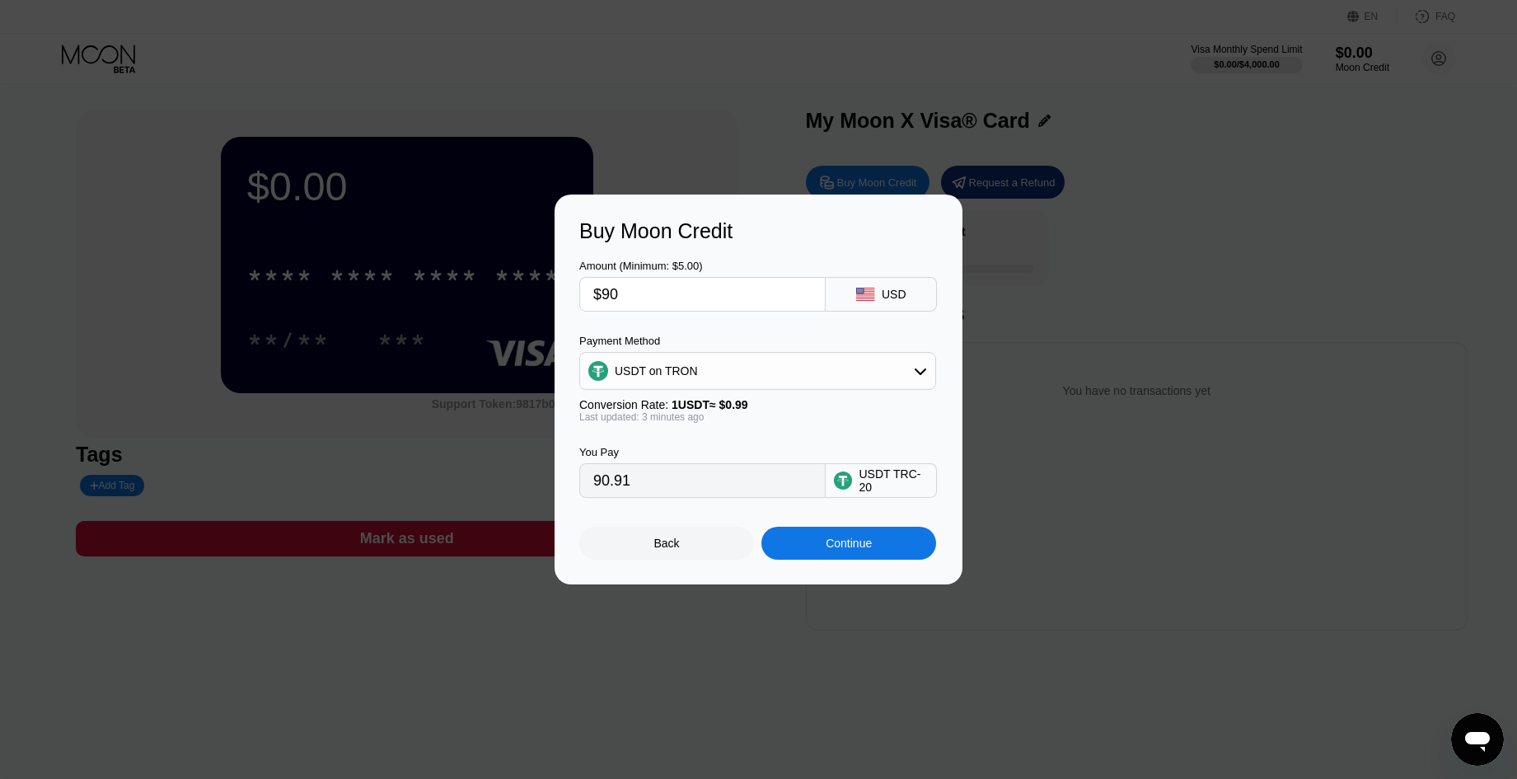
click at [661, 309] on input "$90" at bounding box center [702, 294] width 218 height 33
type input "$9"
type input "$89"
type input "89.90"
type input "$89"
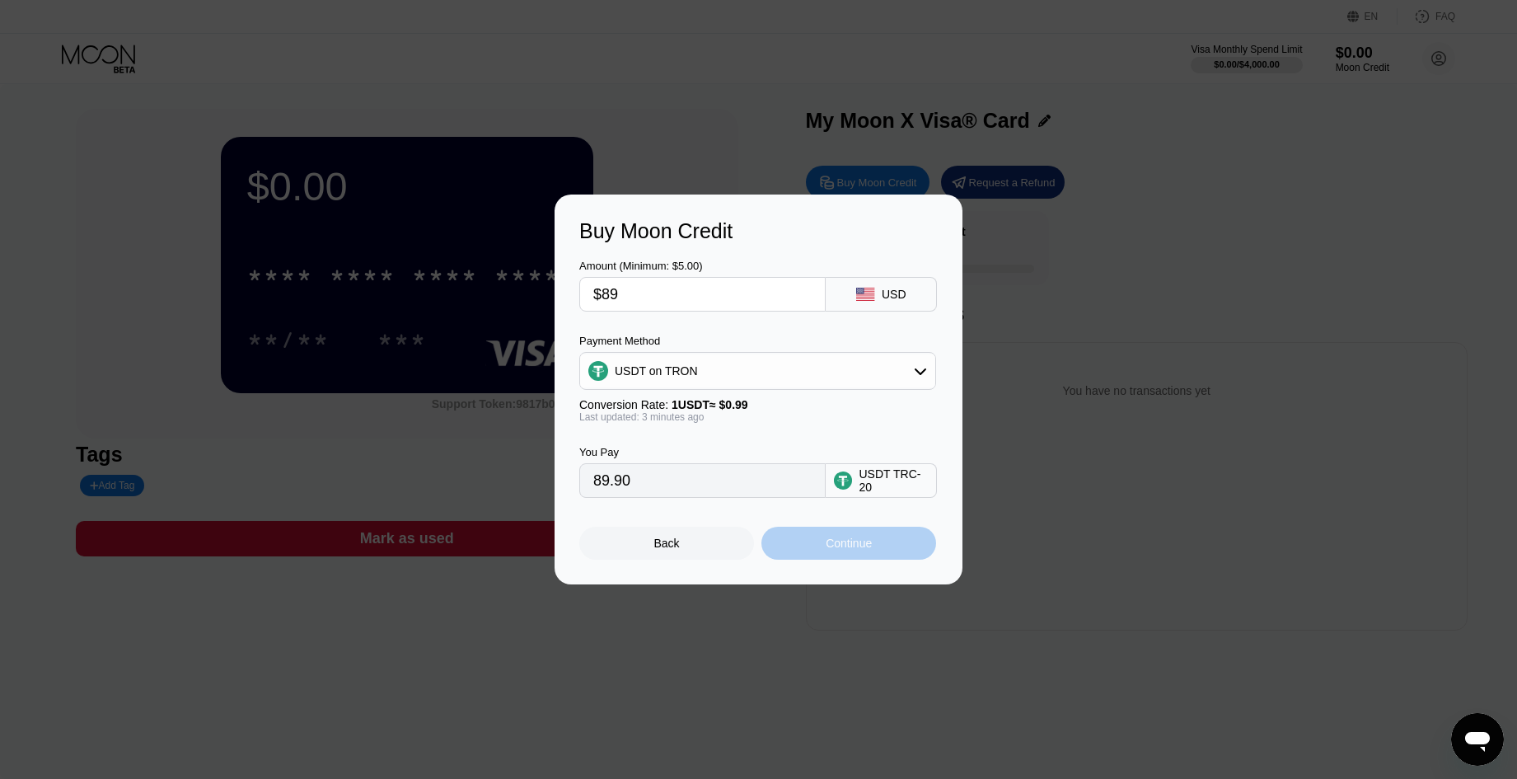
click at [796, 545] on div "Continue" at bounding box center [848, 542] width 175 height 33
